Goal: Transaction & Acquisition: Purchase product/service

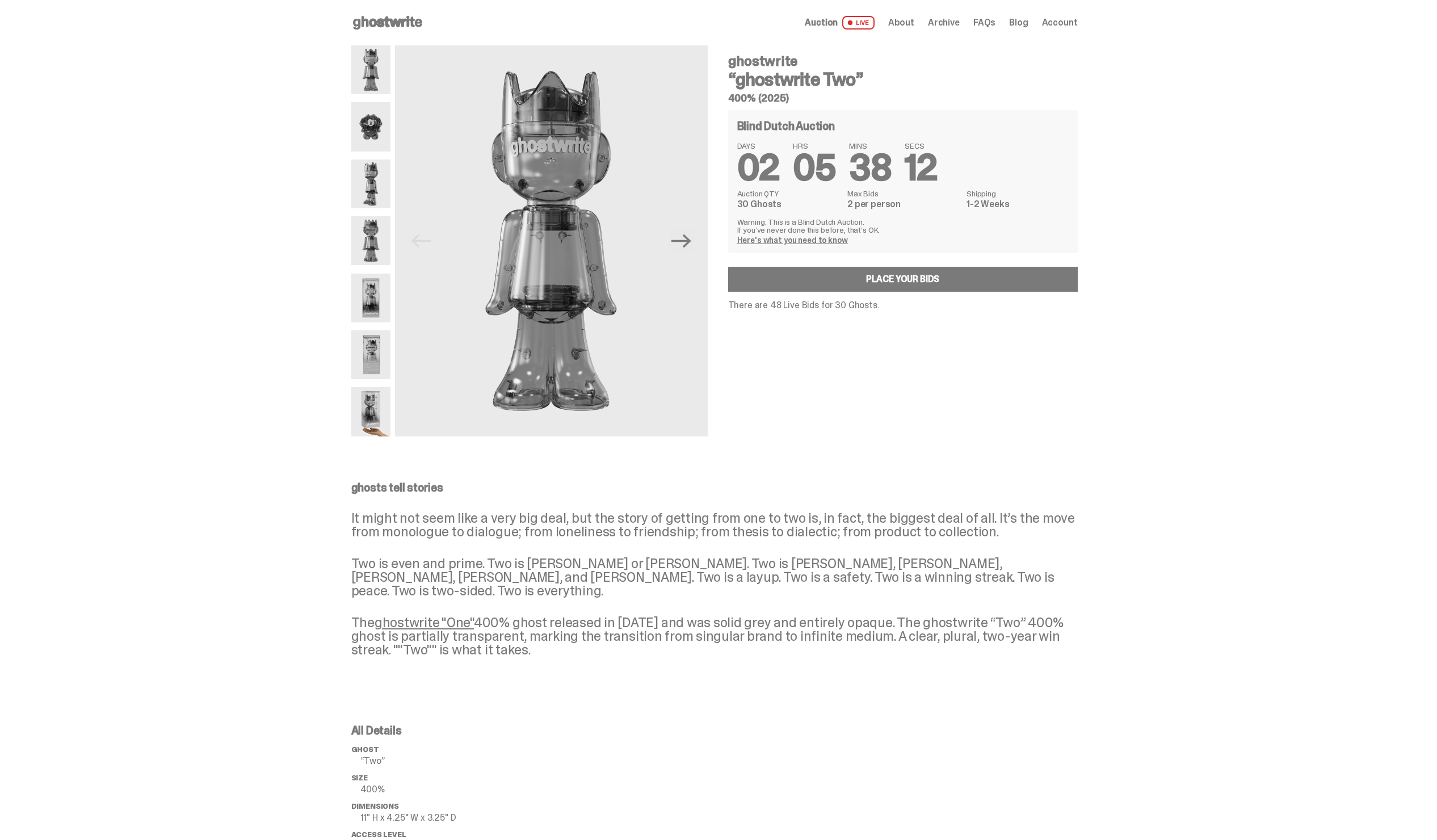
click at [953, 18] on span "Archive" at bounding box center [944, 23] width 32 height 9
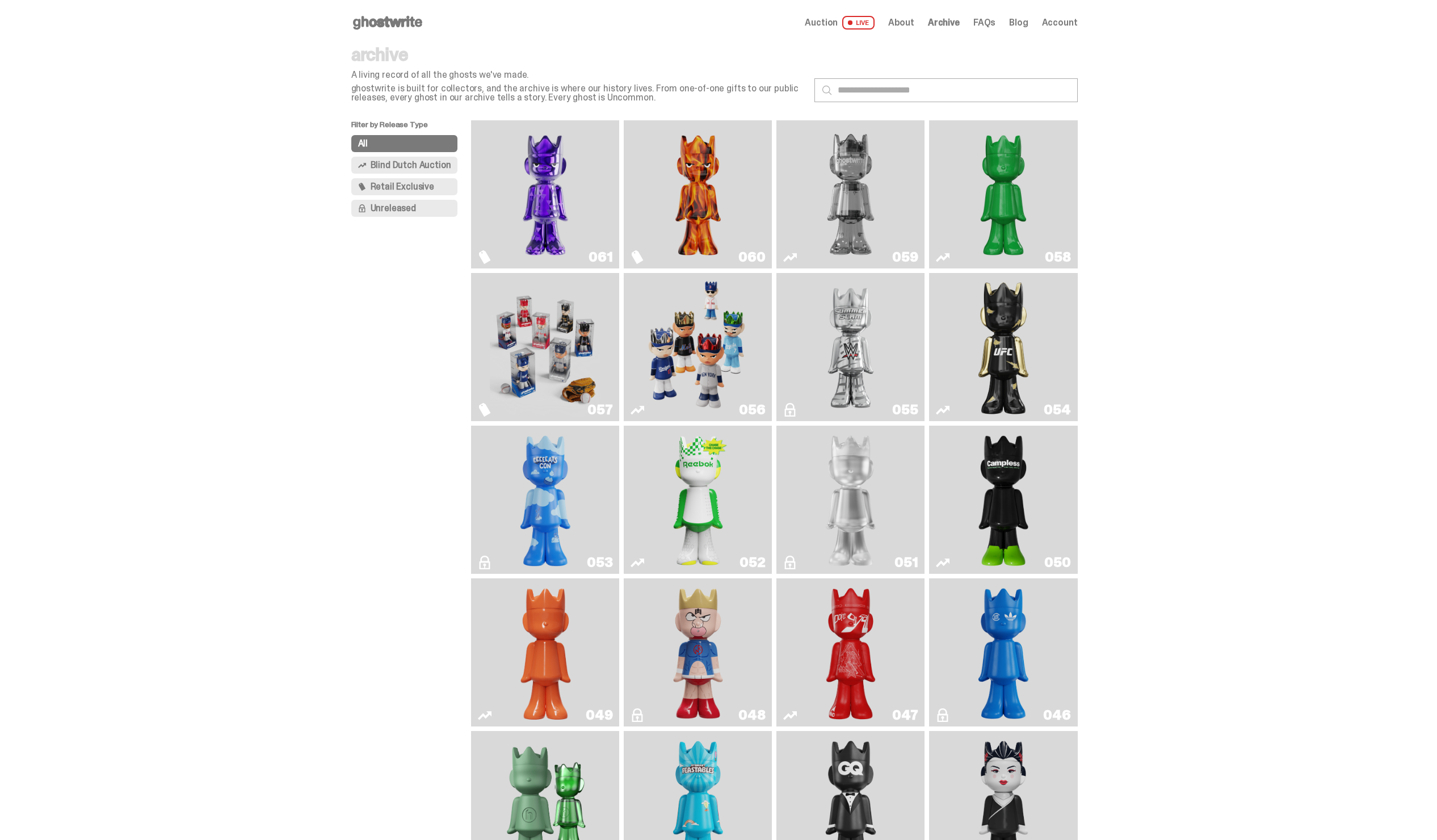
click at [562, 183] on img "Fantasy" at bounding box center [545, 194] width 111 height 139
click at [380, 16] on icon at bounding box center [388, 23] width 73 height 18
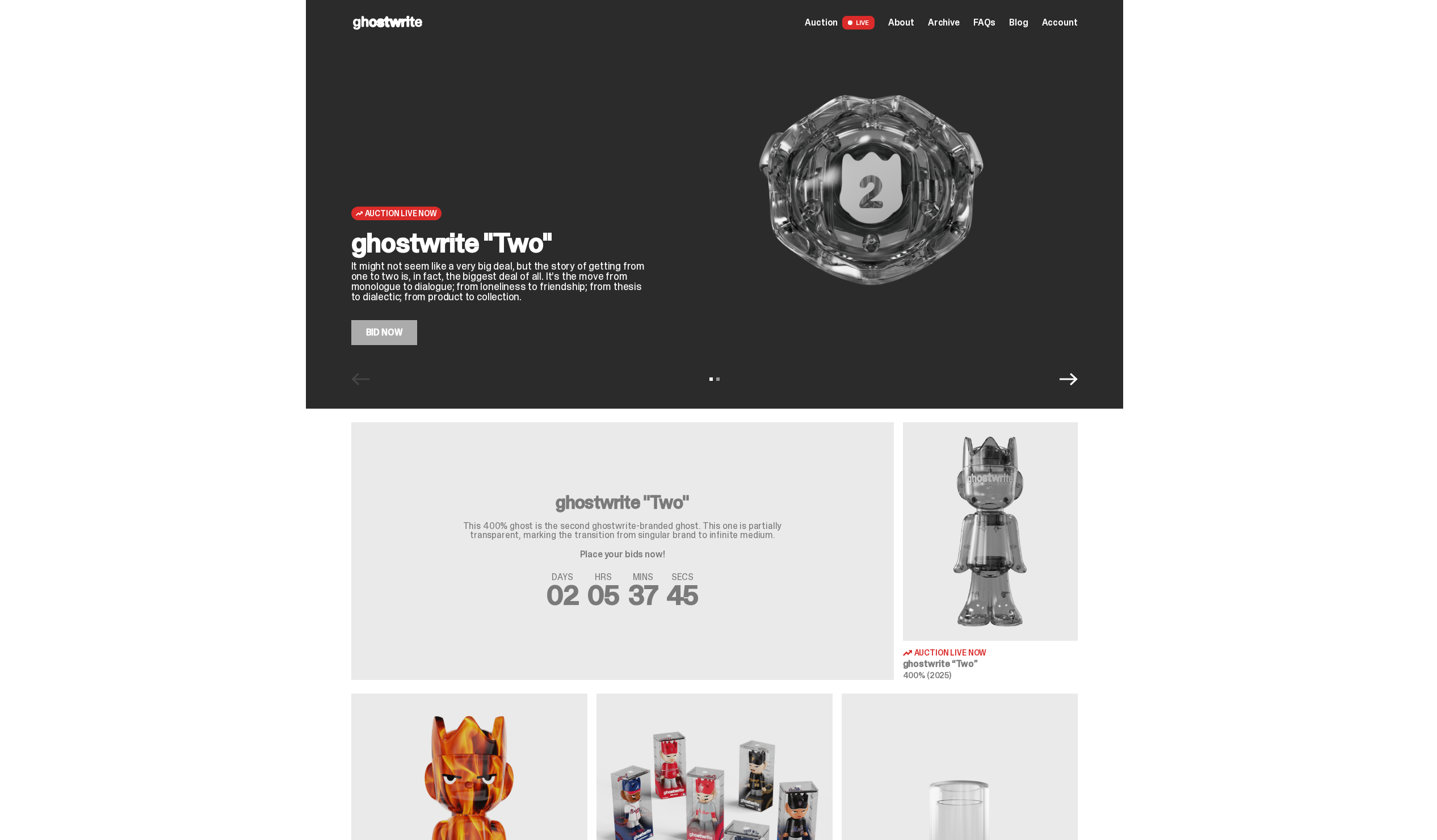
click at [1077, 389] on div "Auction Live Now ghostwrite "Two" It might not seem like a very big deal, but t…" at bounding box center [714, 204] width 818 height 409
click at [1074, 382] on icon "Next" at bounding box center [1068, 379] width 18 height 18
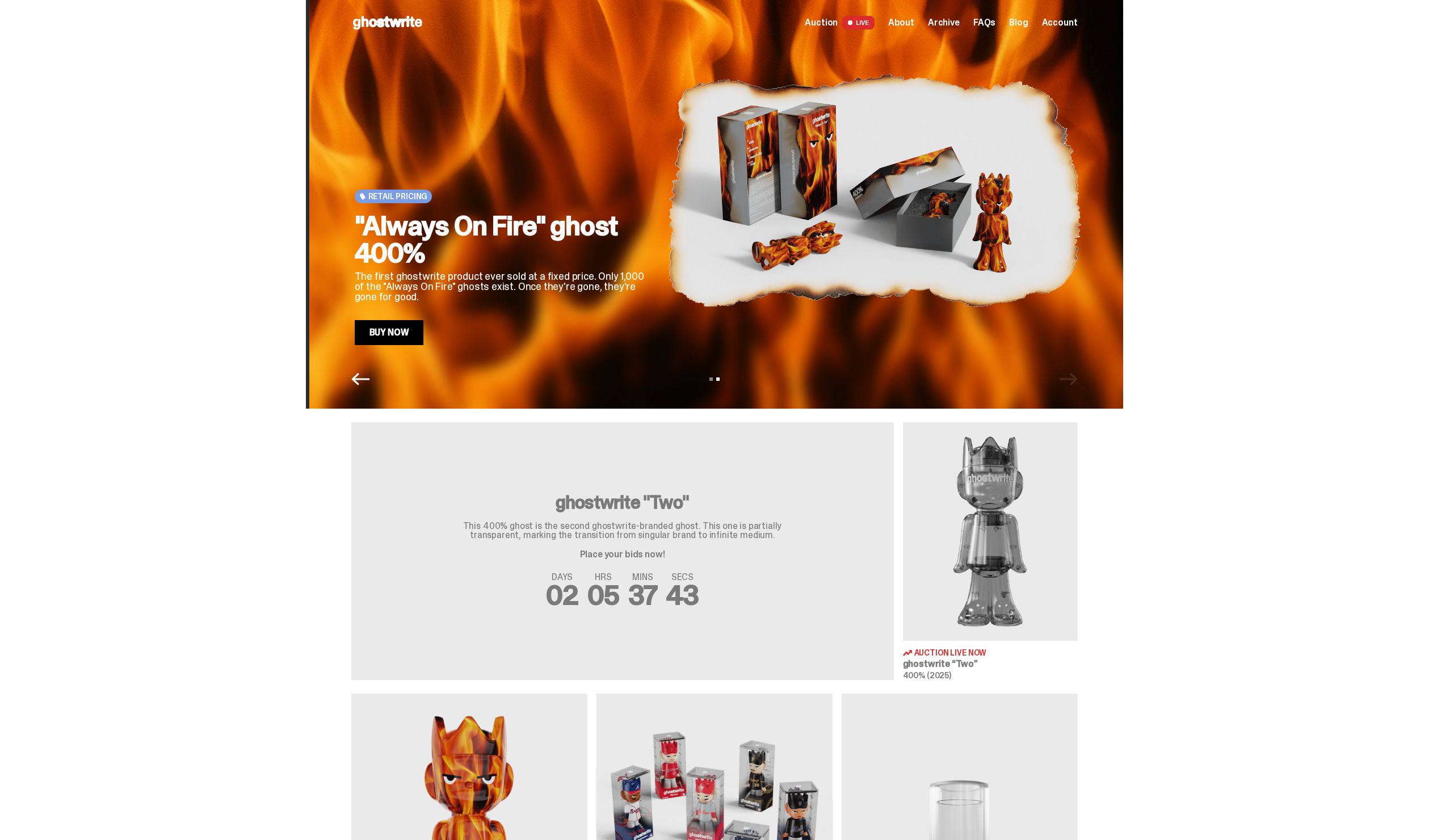
click at [1074, 382] on div "View slide 1 View slide 2" at bounding box center [714, 379] width 818 height 18
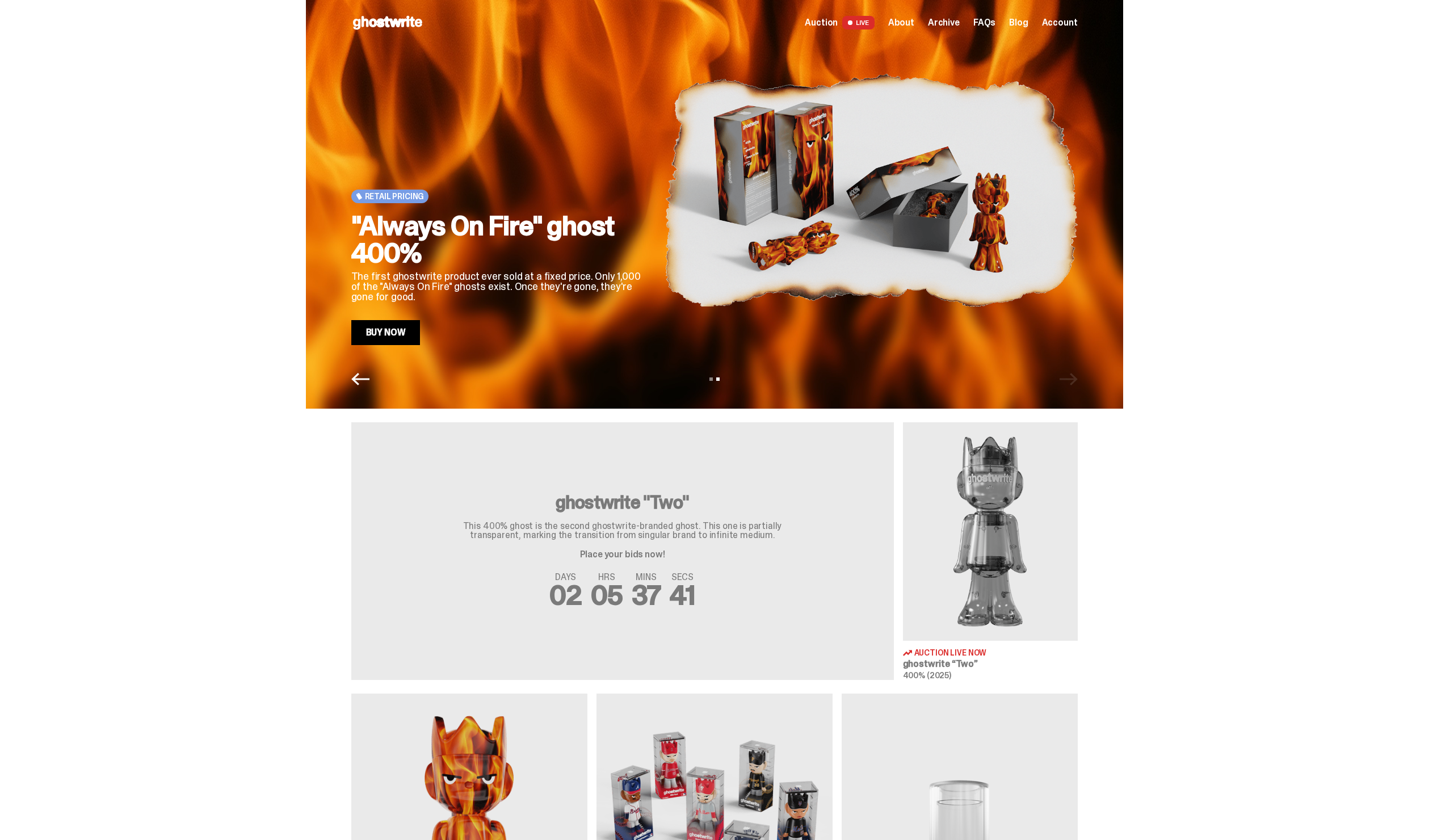
click at [350, 385] on div "View slide 1 View slide 2" at bounding box center [714, 379] width 818 height 18
click at [363, 381] on icon "Previous" at bounding box center [360, 379] width 18 height 18
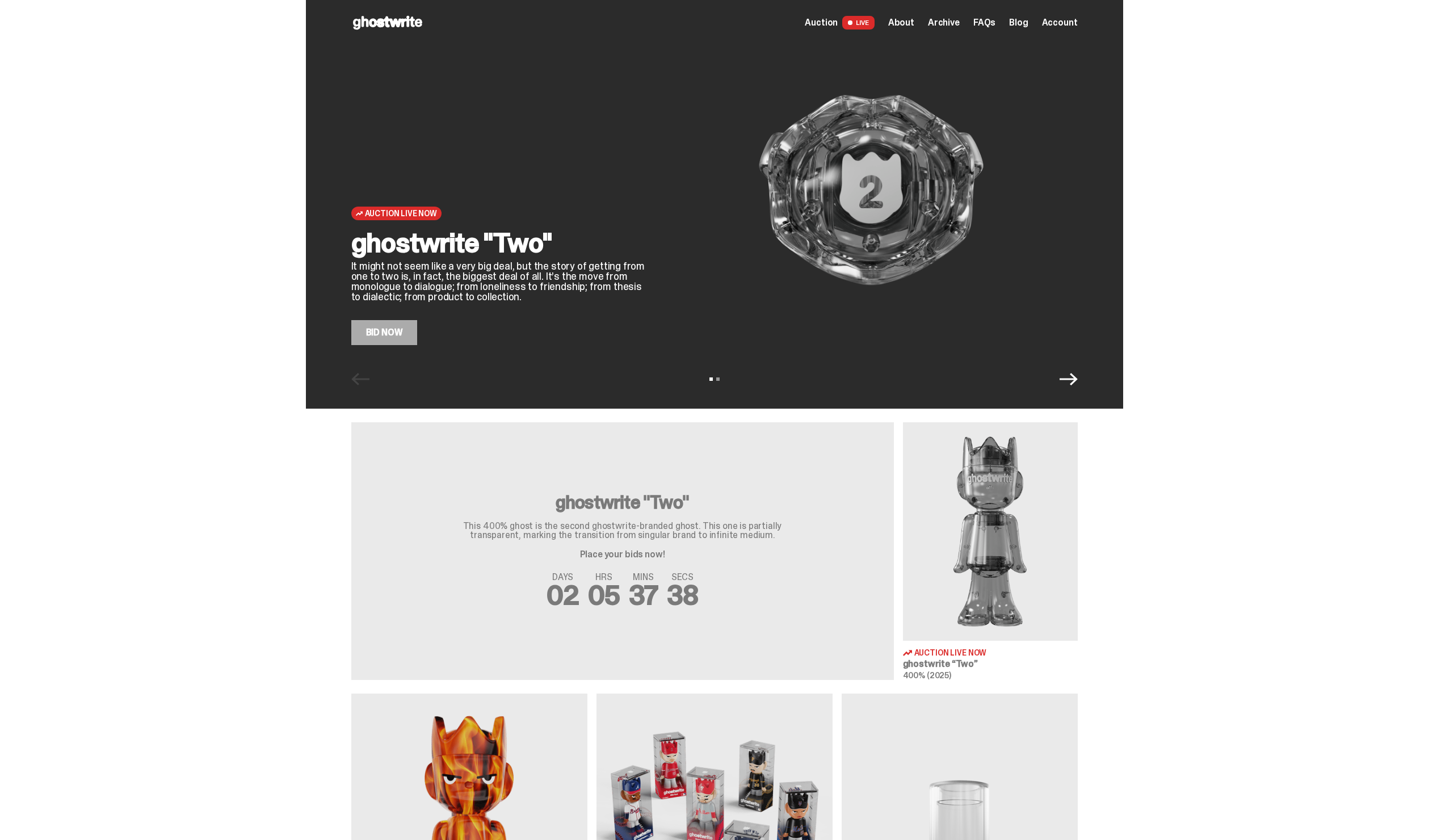
click at [838, 18] on span "Auction" at bounding box center [821, 23] width 33 height 9
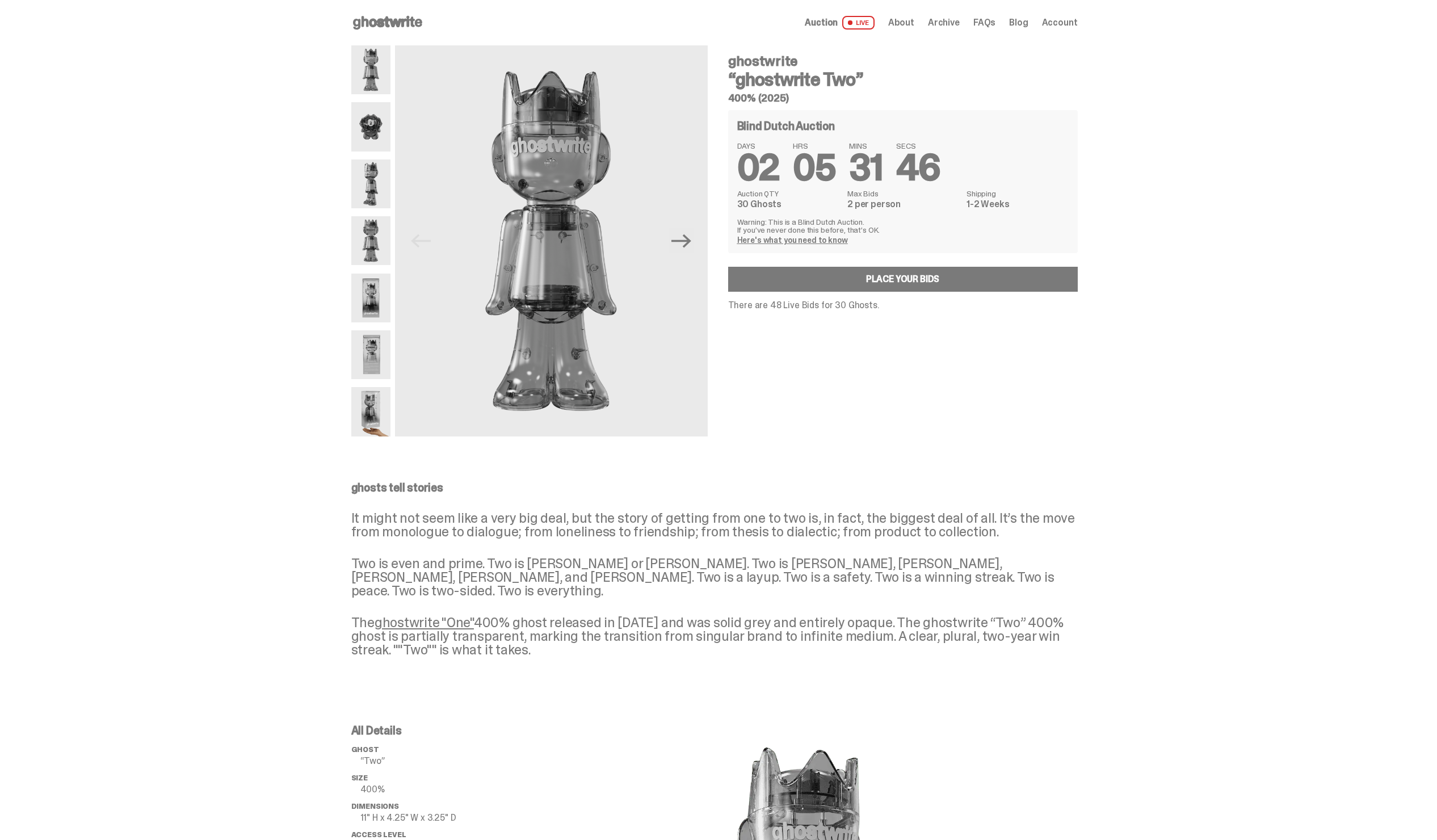
click at [391, 18] on use at bounding box center [387, 23] width 69 height 14
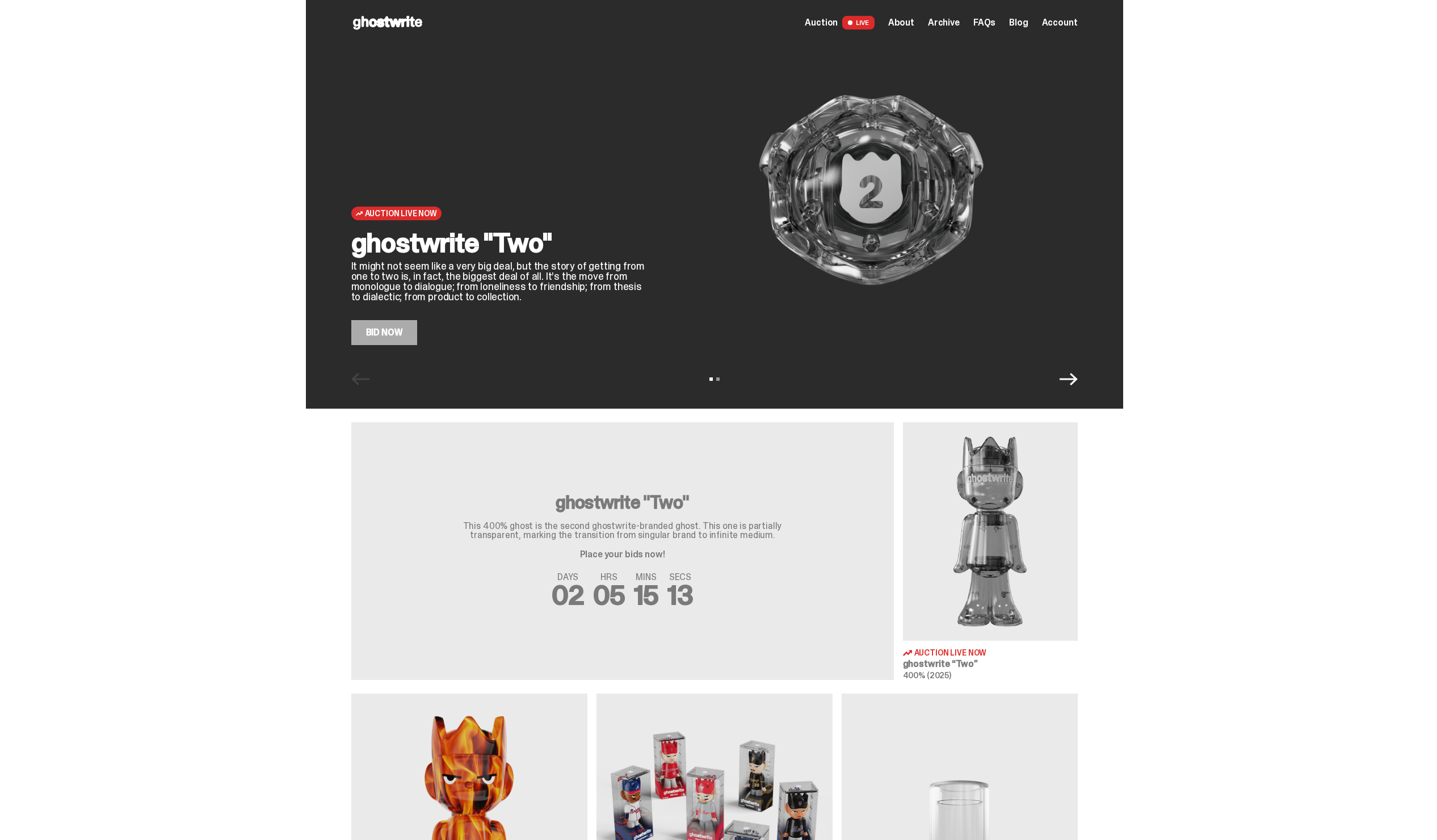
click at [955, 27] on span "Archive" at bounding box center [944, 23] width 32 height 9
click at [956, 20] on span "Archive" at bounding box center [944, 23] width 32 height 9
click at [385, 337] on link "Bid Now" at bounding box center [385, 333] width 67 height 25
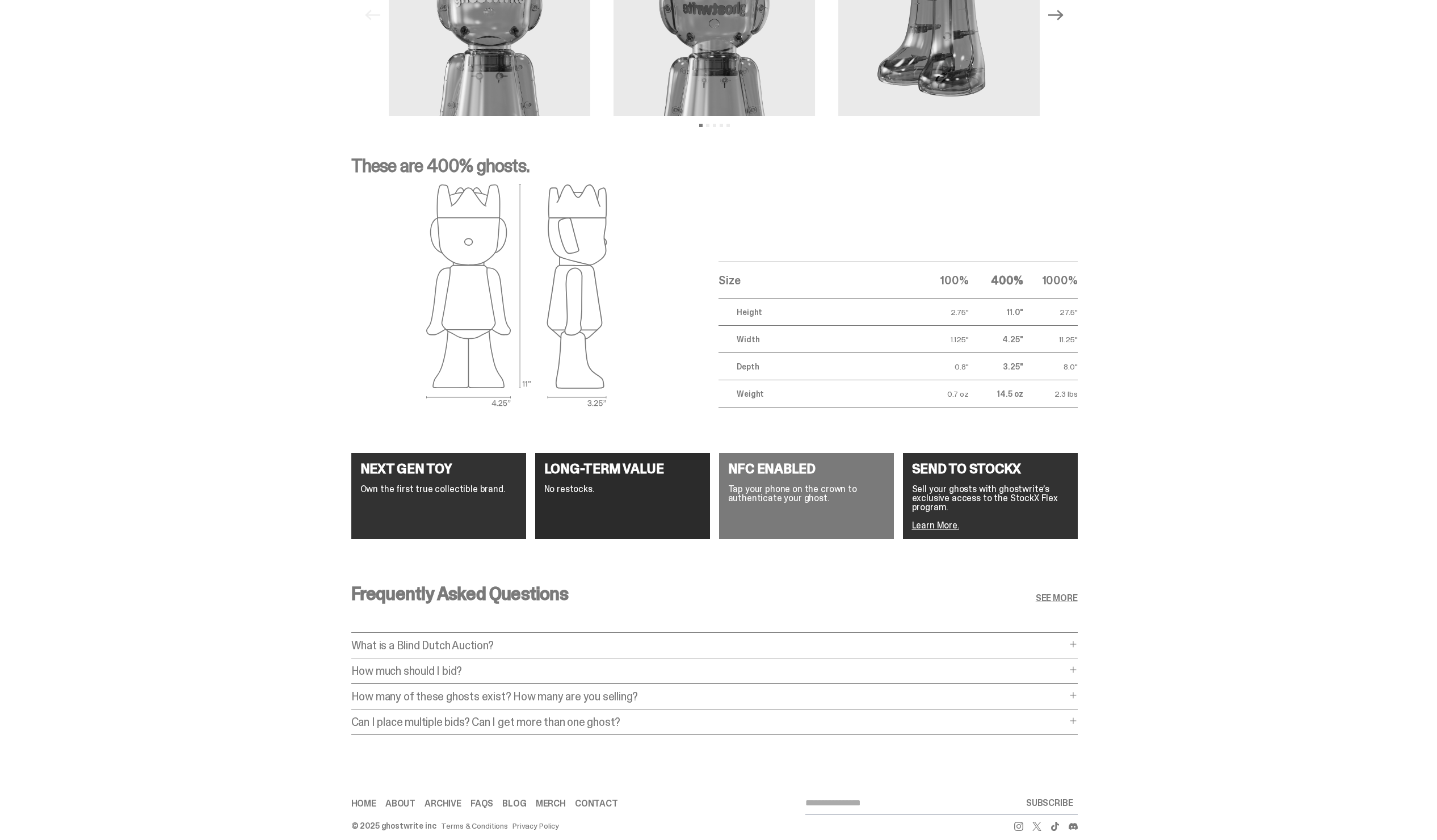
scroll to position [1017, 0]
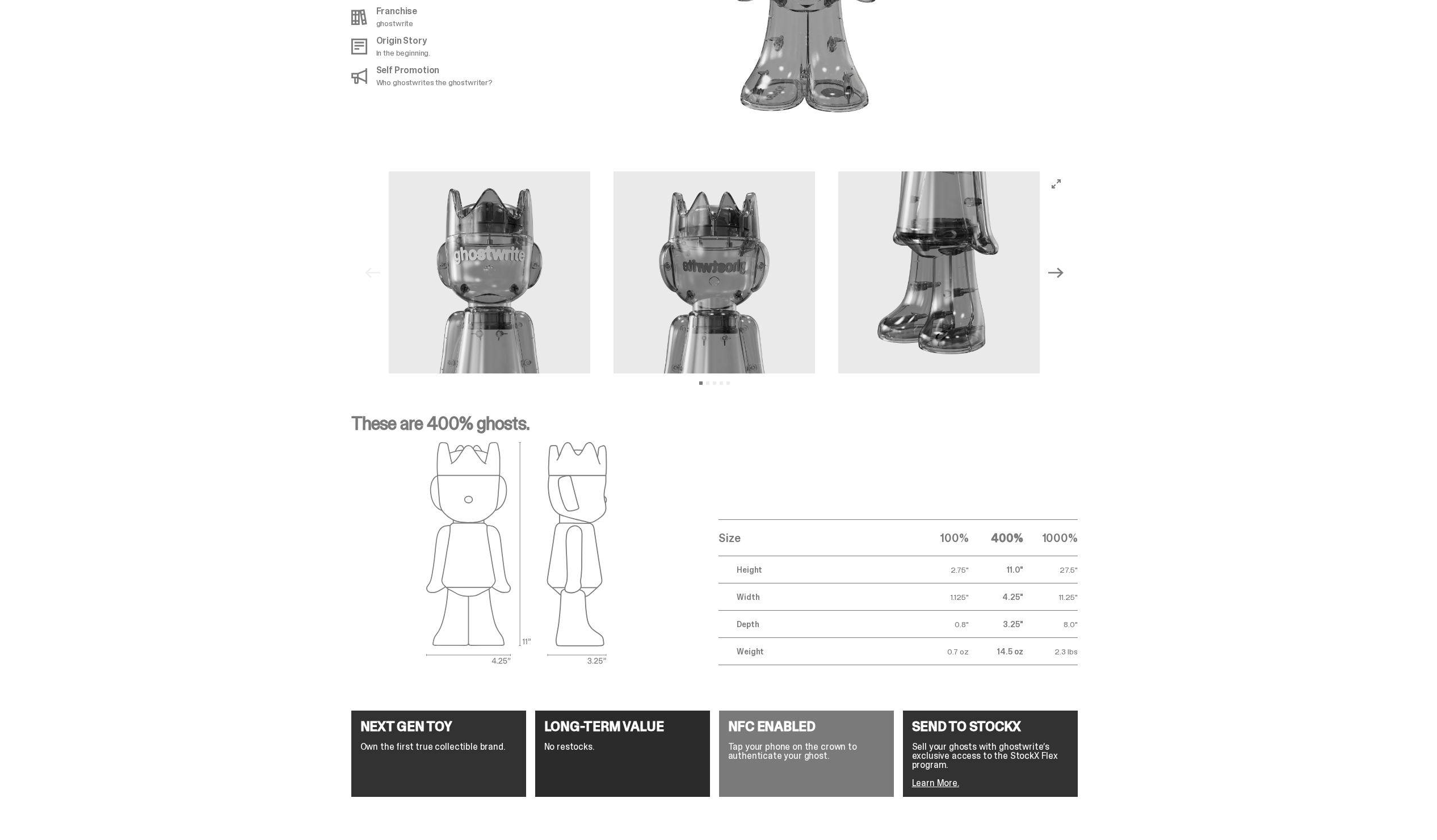
click at [1063, 265] on icon "Next" at bounding box center [1055, 272] width 14 height 14
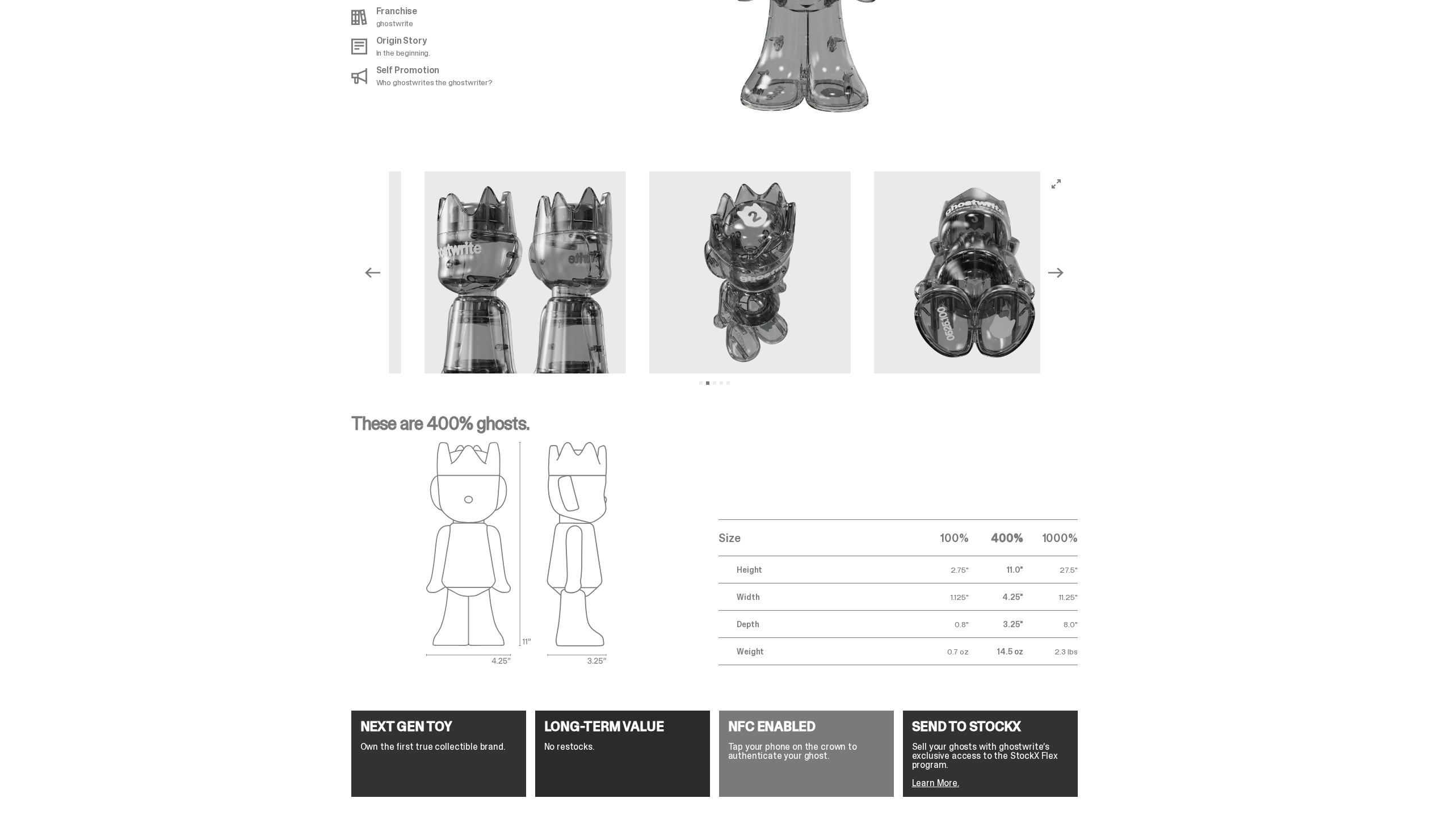
click at [1063, 265] on icon "Next" at bounding box center [1055, 272] width 14 height 14
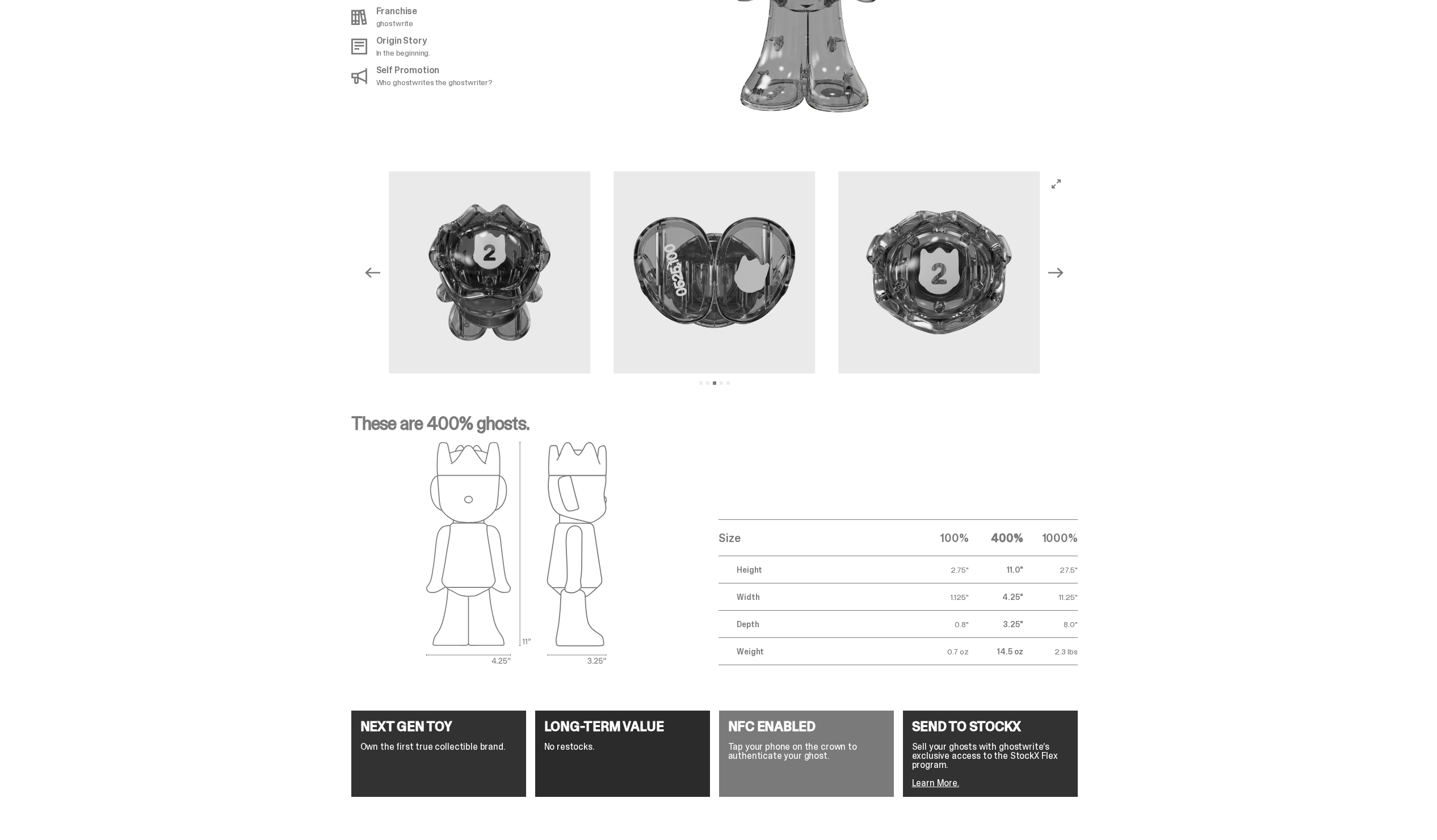
click at [1063, 265] on icon "Next" at bounding box center [1055, 272] width 14 height 14
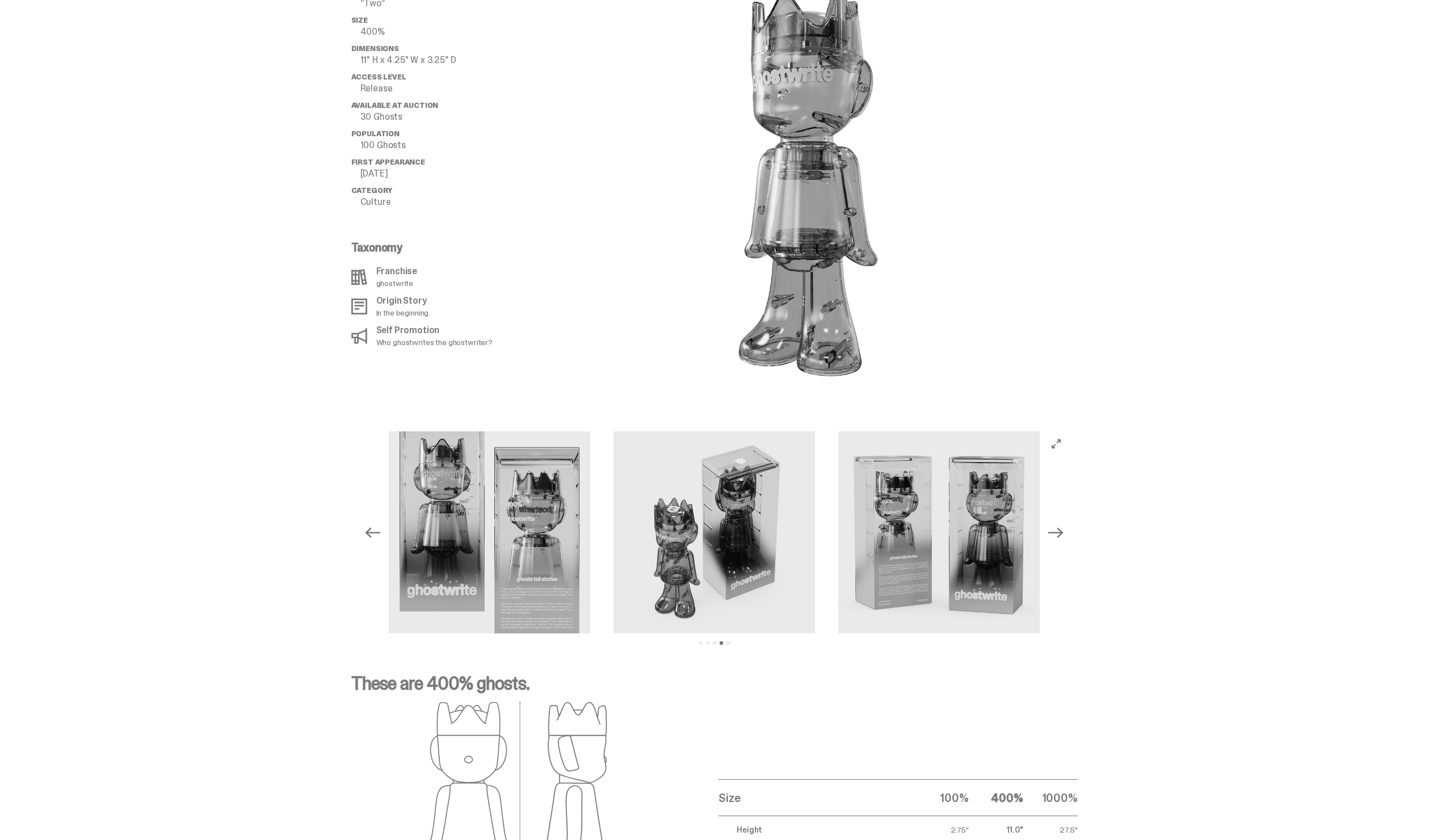
scroll to position [1120, 0]
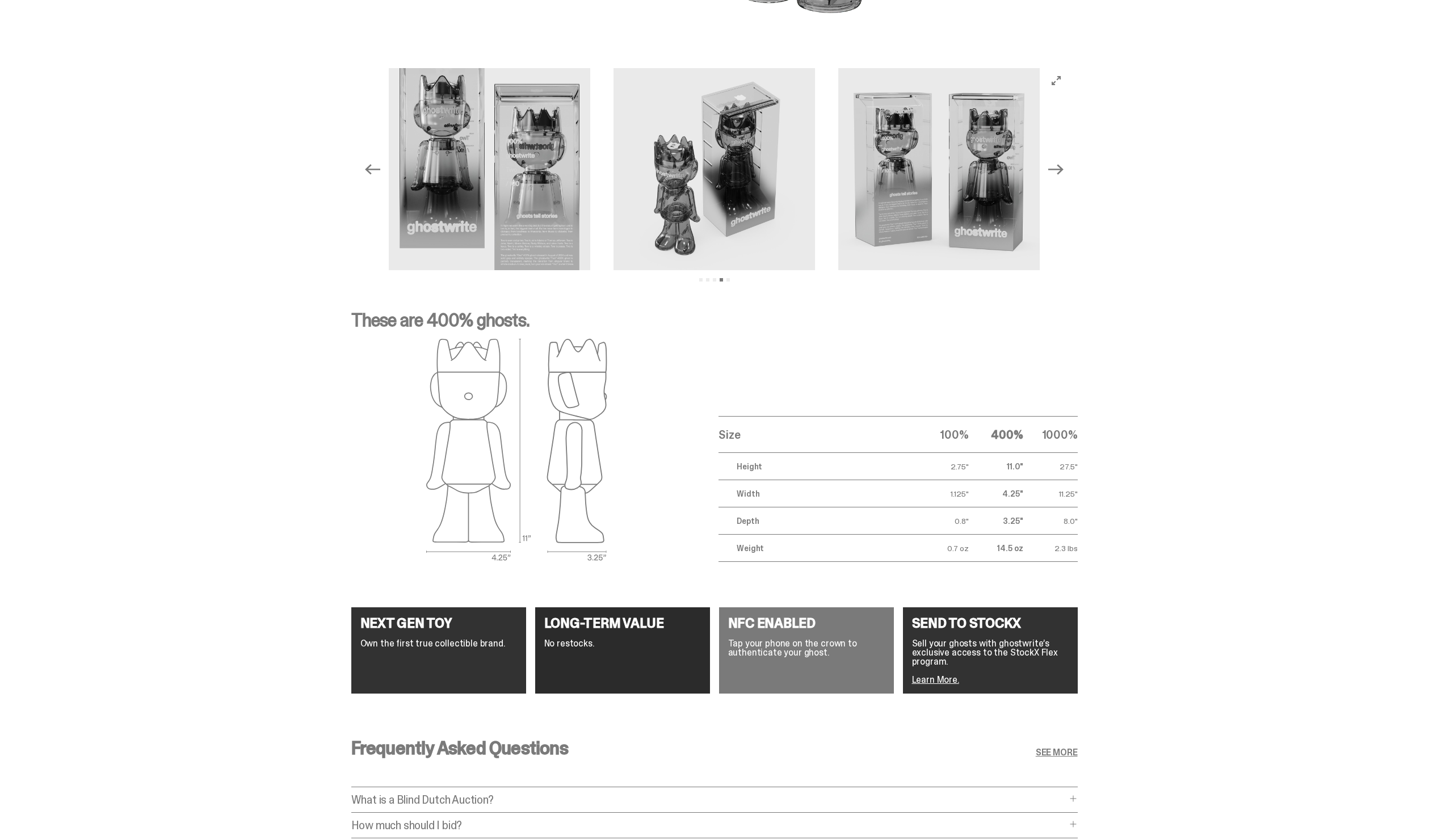
click at [1057, 162] on icon "Next" at bounding box center [1055, 169] width 14 height 14
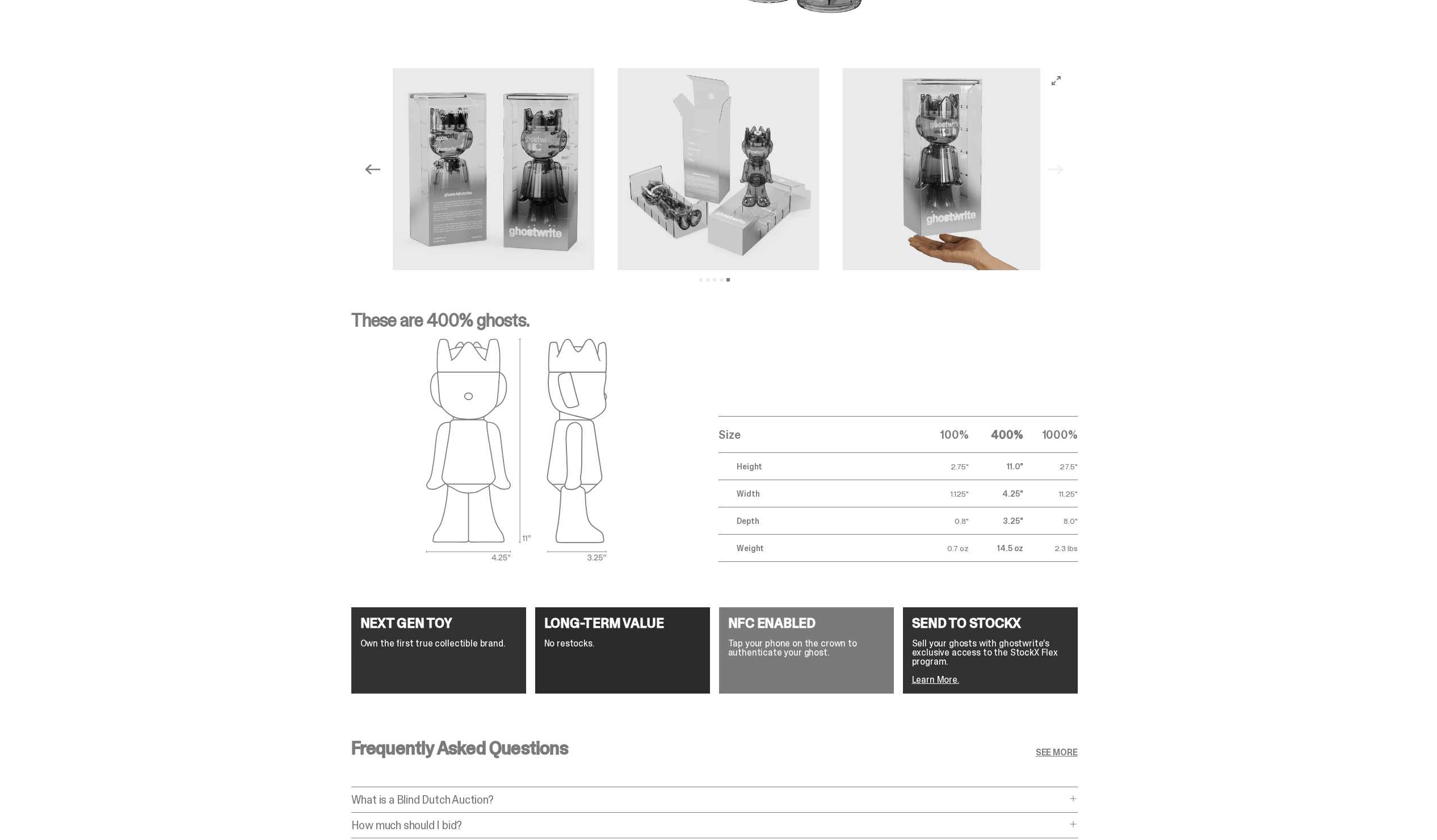
click at [1057, 160] on div "Previous Next View slide 1 View slide 2 View slide 3 View slide 4 View slide 5" at bounding box center [714, 169] width 708 height 202
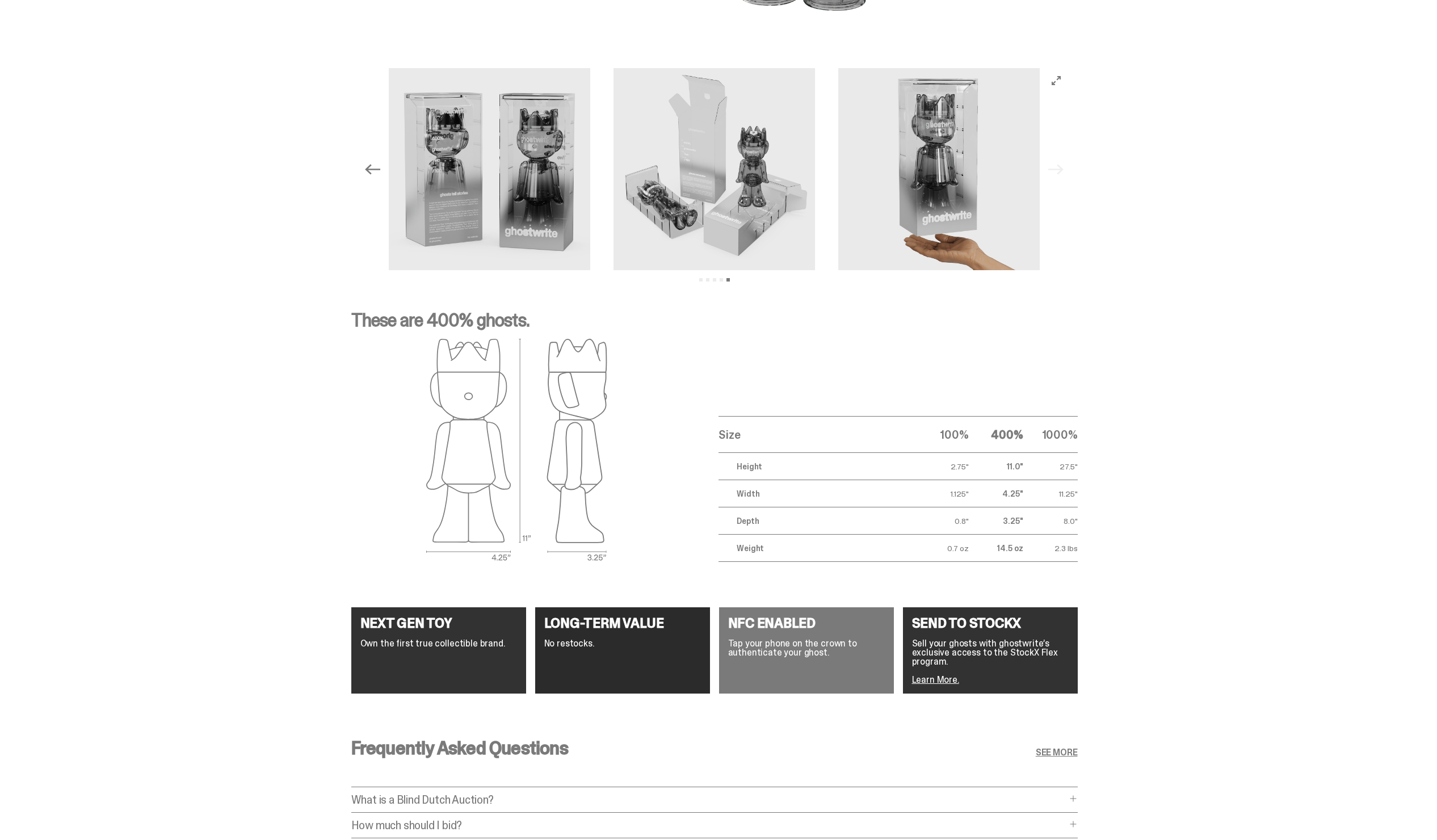
scroll to position [0, 0]
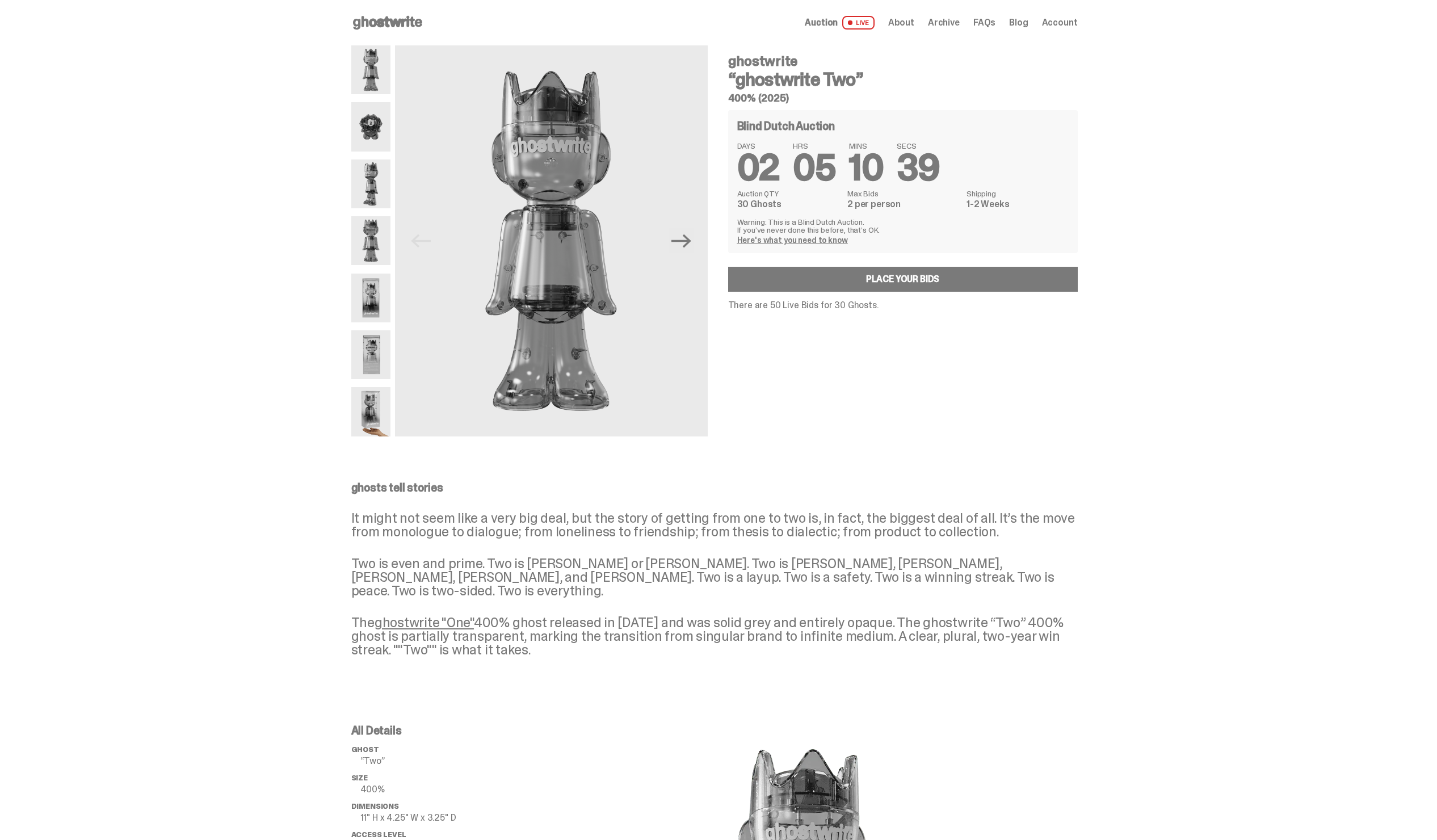
click at [369, 207] on img at bounding box center [371, 184] width 39 height 49
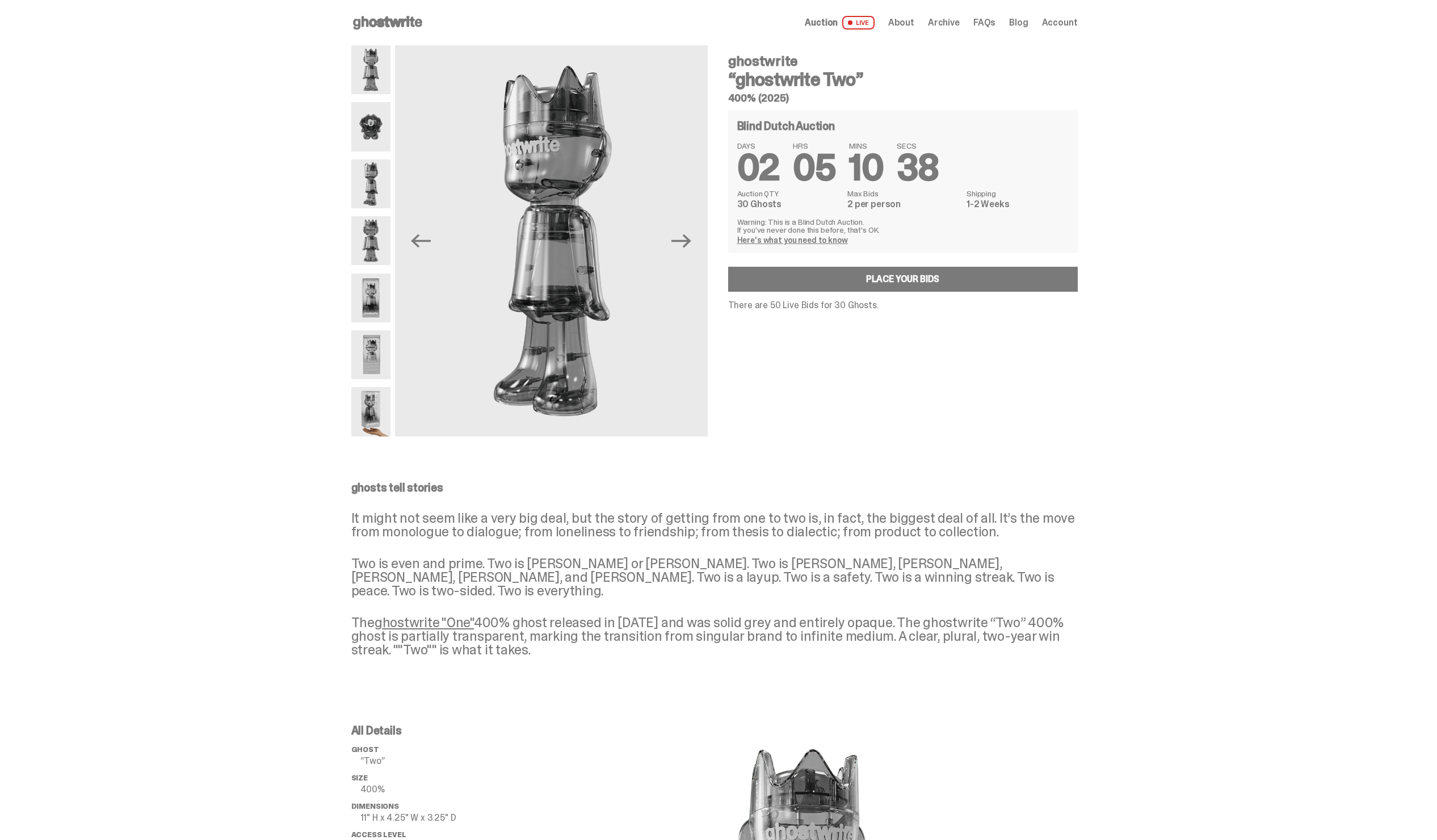
click at [380, 241] on img at bounding box center [371, 241] width 39 height 49
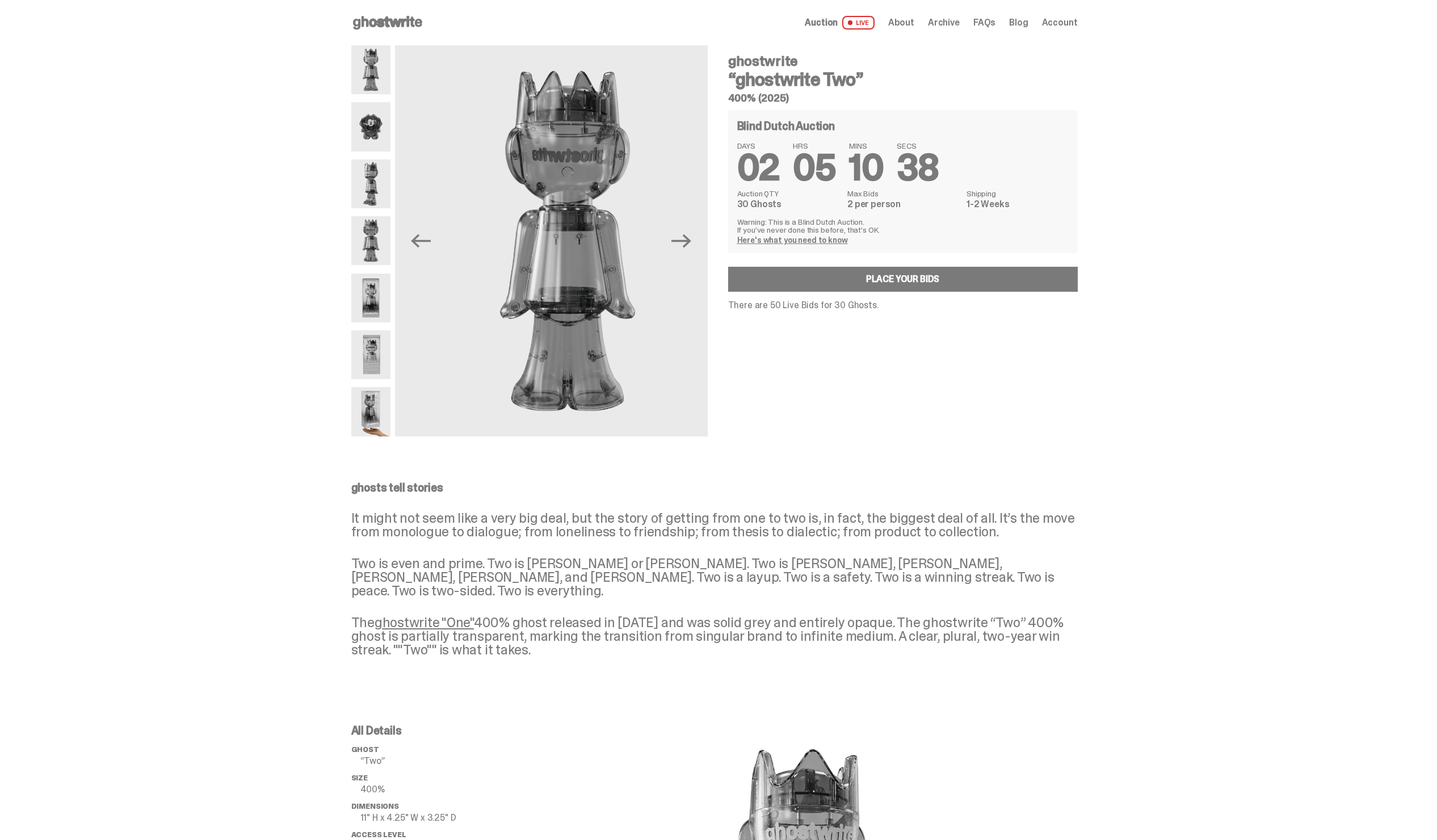
click at [389, 355] on img at bounding box center [371, 355] width 39 height 49
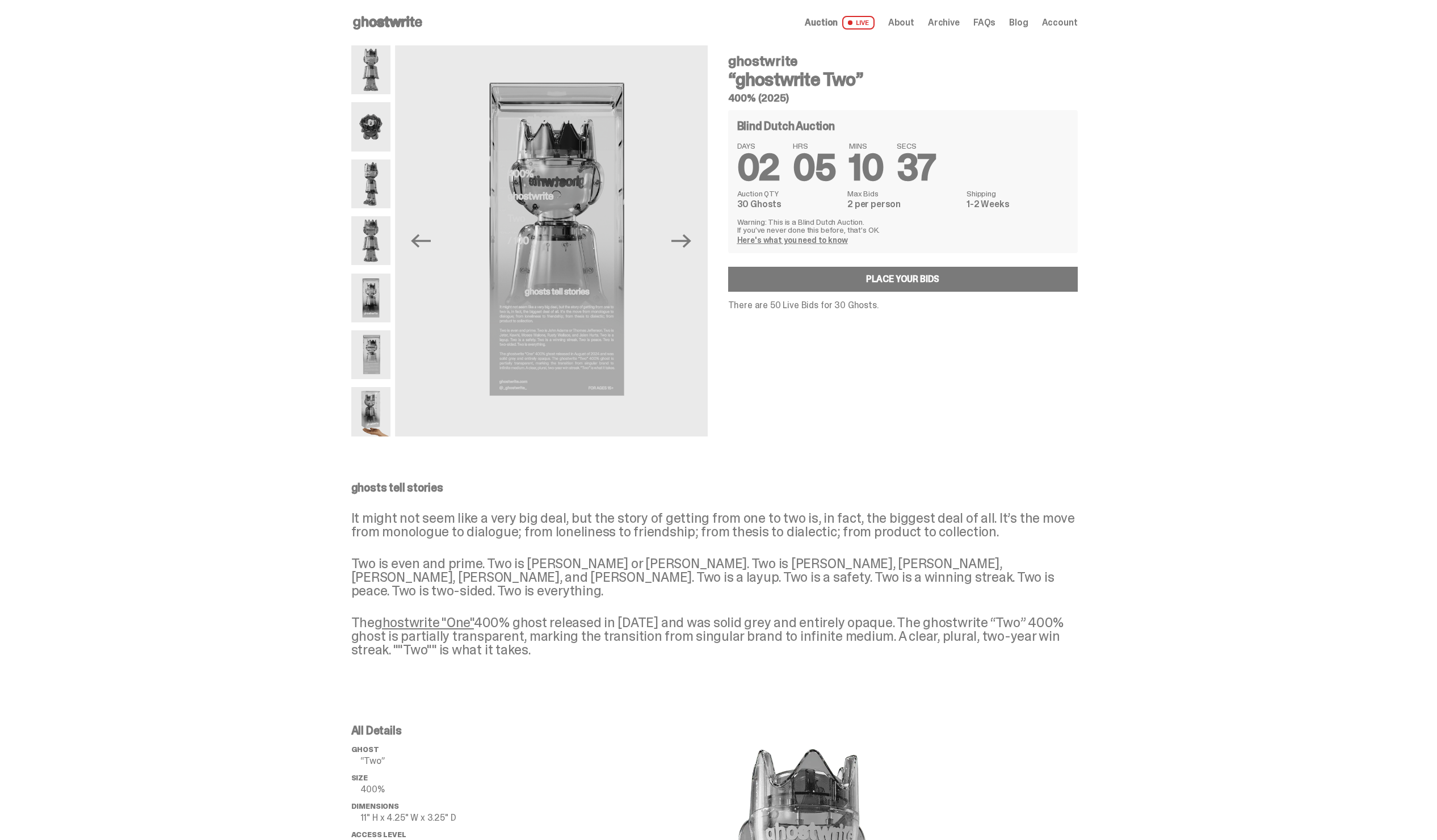
click at [379, 410] on img at bounding box center [371, 412] width 39 height 49
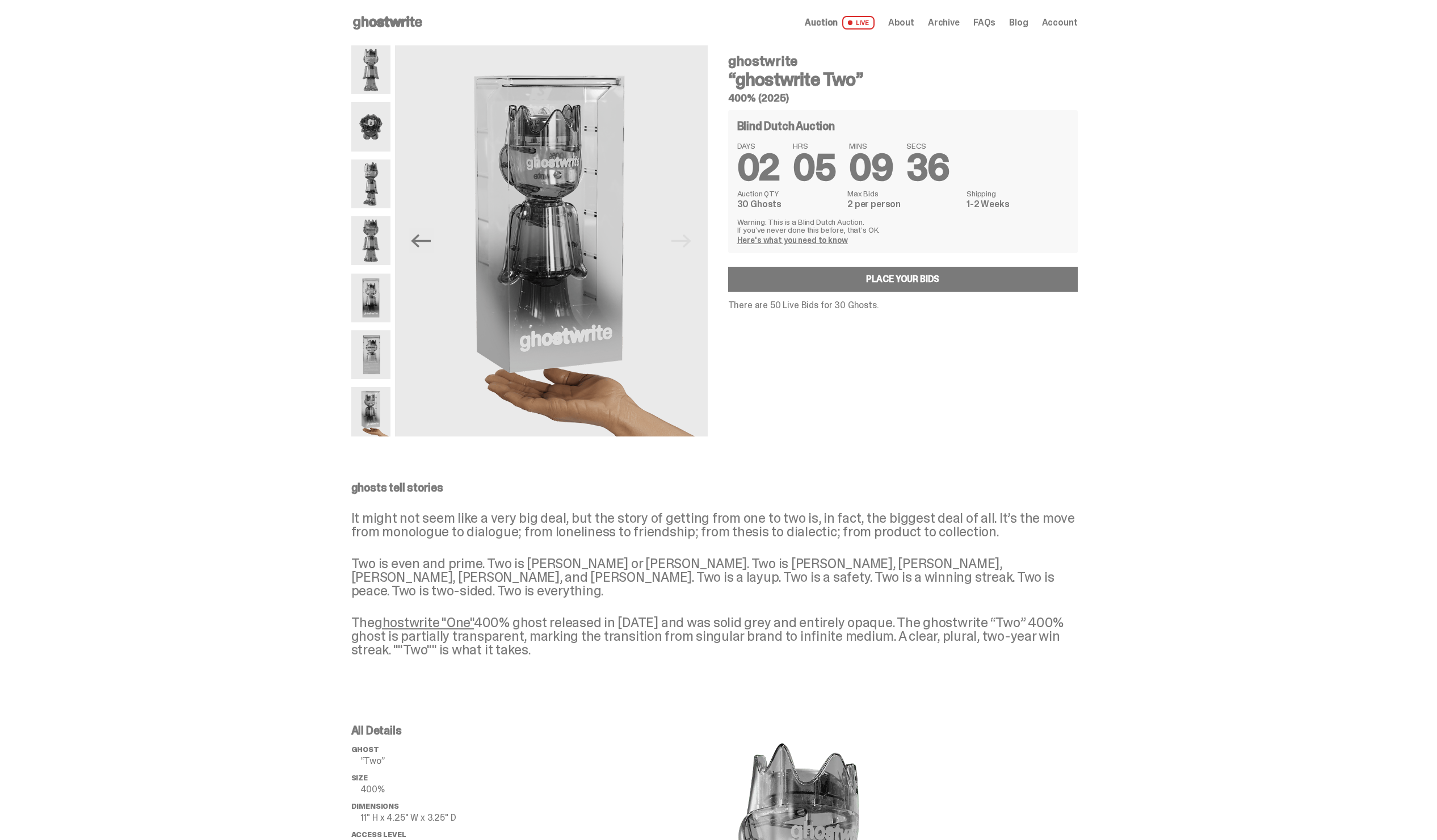
click at [392, 14] on icon at bounding box center [388, 23] width 73 height 18
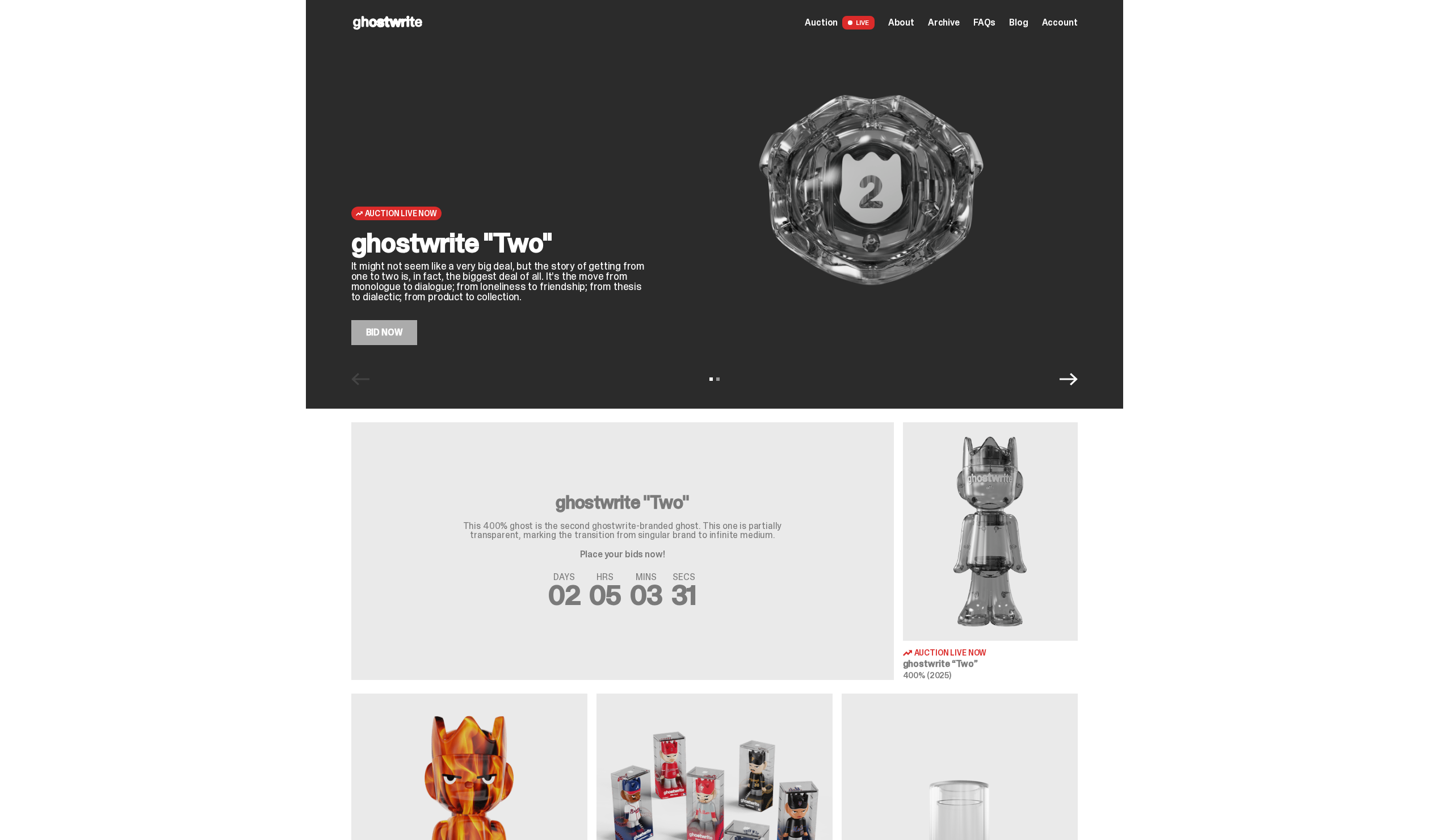
click at [947, 23] on span "Archive" at bounding box center [944, 23] width 32 height 9
